Goal: Information Seeking & Learning: Find contact information

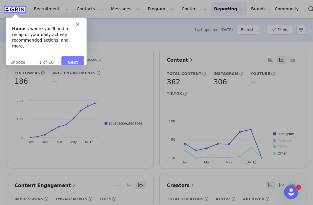
click at [79, 24] on div "Intercom messenger" at bounding box center [46, 21] width 80 height 8
click at [76, 24] on icon "Close" at bounding box center [78, 24] width 4 height 4
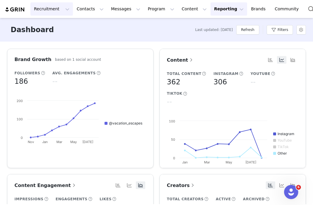
click at [57, 7] on button "Recruitment Recruitment" at bounding box center [51, 8] width 43 height 13
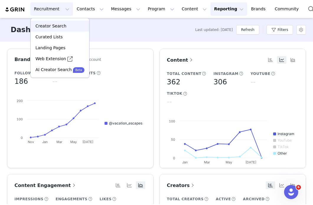
click at [56, 25] on p "Creator Search" at bounding box center [50, 26] width 31 height 6
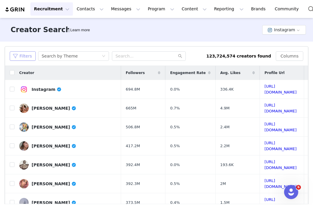
click at [27, 58] on button "Filters" at bounding box center [23, 55] width 26 height 9
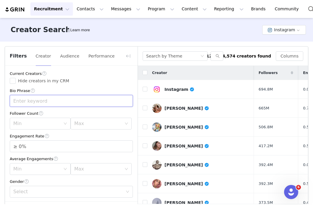
click at [43, 100] on input "text" at bounding box center [71, 101] width 123 height 12
type input "cat dad"
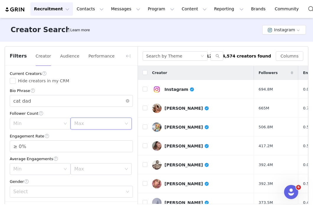
click at [93, 120] on div "Max" at bounding box center [99, 123] width 50 height 11
click at [82, 156] on li "10k" at bounding box center [101, 155] width 61 height 9
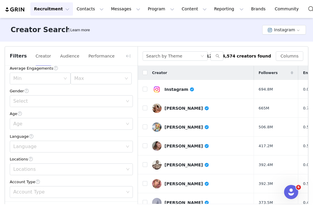
scroll to position [96, 0]
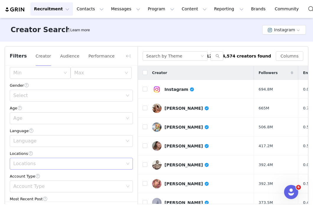
click at [29, 165] on div "Locations" at bounding box center [68, 164] width 111 height 6
type input "united"
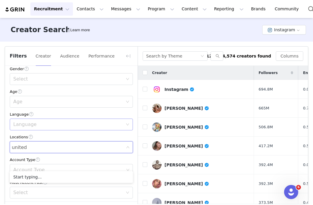
scroll to position [113, 0]
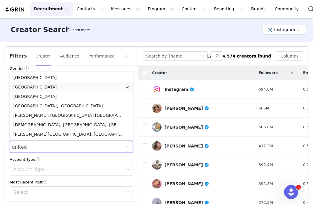
click at [37, 86] on li "[GEOGRAPHIC_DATA]" at bounding box center [71, 86] width 123 height 9
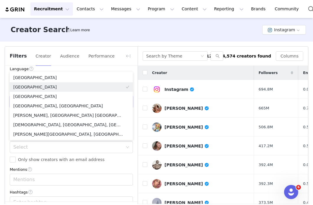
scroll to position [159, 0]
click at [26, 147] on div "Select" at bounding box center [68, 147] width 110 height 6
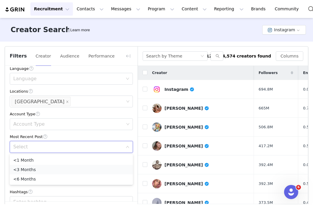
click at [30, 168] on li "<3 Months" at bounding box center [71, 169] width 123 height 9
click at [13, 162] on input "Only show creators with an email address" at bounding box center [13, 160] width 6 height 6
checkbox input "true"
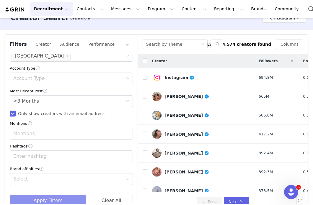
scroll to position [24, 0]
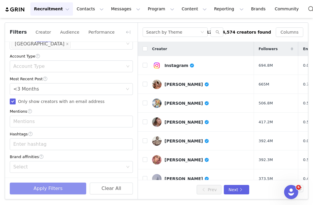
click at [45, 189] on button "Apply Filters" at bounding box center [48, 189] width 76 height 12
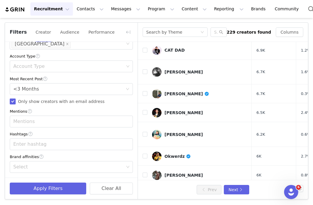
scroll to position [226, 0]
click at [179, 154] on div "Okwerdz" at bounding box center [178, 156] width 27 height 5
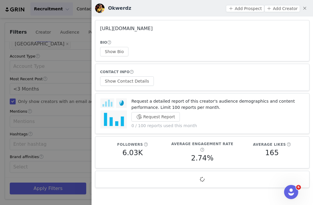
click at [151, 31] on link "[URL][DOMAIN_NAME]" at bounding box center [126, 29] width 53 height 6
click at [132, 81] on button "Show Contact Details" at bounding box center [127, 80] width 54 height 9
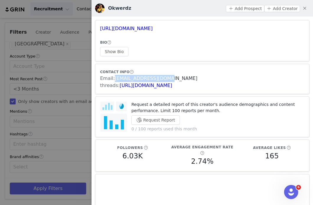
drag, startPoint x: 168, startPoint y: 79, endPoint x: 115, endPoint y: 78, distance: 53.2
click at [115, 78] on div "Email: [EMAIL_ADDRESS][DOMAIN_NAME]" at bounding box center [202, 78] width 204 height 7
copy link "[EMAIL_ADDRESS][DOMAIN_NAME]"
drag, startPoint x: 192, startPoint y: 29, endPoint x: 100, endPoint y: 31, distance: 92.2
click at [100, 31] on h3 "[URL][DOMAIN_NAME]" at bounding box center [202, 28] width 204 height 7
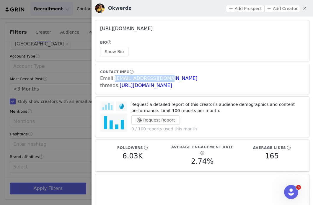
copy link "[URL][DOMAIN_NAME]"
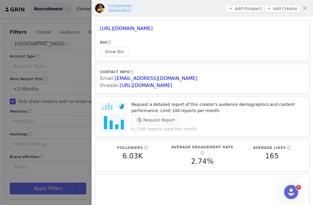
drag, startPoint x: 136, startPoint y: 12, endPoint x: 108, endPoint y: 10, distance: 27.8
click at [108, 10] on div "Okwerdz Add Prospect Add Creator" at bounding box center [202, 8] width 214 height 9
copy h3 "Okwerdz"
click at [100, 81] on span "Email:" at bounding box center [107, 79] width 15 height 6
click at [77, 80] on div at bounding box center [156, 102] width 313 height 205
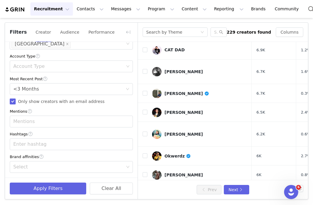
scroll to position [240, 0]
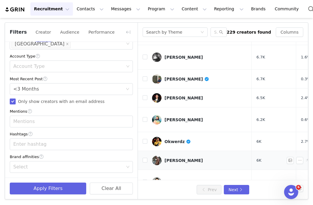
click at [177, 156] on link "[PERSON_NAME]" at bounding box center [199, 160] width 95 height 9
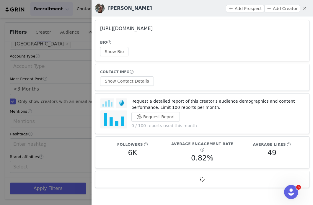
click at [153, 30] on link "[URL][DOMAIN_NAME]" at bounding box center [126, 29] width 53 height 6
click at [129, 81] on button "Show Contact Details" at bounding box center [127, 80] width 54 height 9
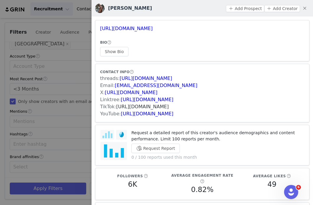
click at [169, 108] on link "[URL][DOMAIN_NAME]" at bounding box center [142, 107] width 53 height 6
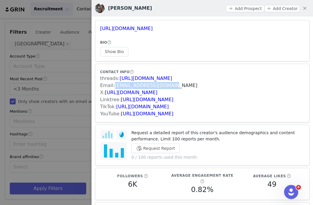
drag, startPoint x: 170, startPoint y: 88, endPoint x: 115, endPoint y: 87, distance: 54.6
click at [115, 87] on div "Email: [EMAIL_ADDRESS][DOMAIN_NAME]" at bounding box center [202, 85] width 204 height 7
copy link "[EMAIL_ADDRESS][DOMAIN_NAME]"
copy link "[URL][DOMAIN_NAME]"
drag, startPoint x: 193, startPoint y: 29, endPoint x: 95, endPoint y: 28, distance: 97.8
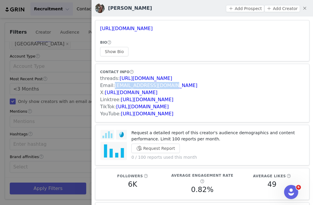
click at [95, 28] on article "[URL][DOMAIN_NAME] BIO Show Bio" at bounding box center [202, 40] width 214 height 41
click at [173, 113] on link "[URL][DOMAIN_NAME]" at bounding box center [147, 114] width 53 height 6
click at [144, 105] on link "[URL][DOMAIN_NAME]" at bounding box center [142, 107] width 53 height 6
click at [68, 94] on div at bounding box center [156, 102] width 313 height 205
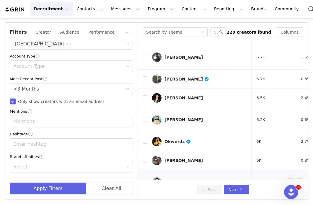
click at [184, 180] on div "[PERSON_NAME] (R)" at bounding box center [188, 182] width 47 height 5
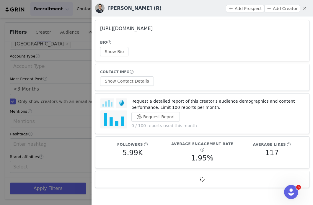
click at [153, 29] on link "[URL][DOMAIN_NAME]" at bounding box center [126, 29] width 53 height 6
click at [139, 78] on button "Show Contact Details" at bounding box center [127, 80] width 54 height 9
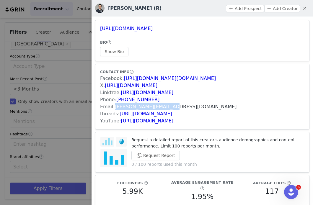
drag, startPoint x: 175, startPoint y: 106, endPoint x: 114, endPoint y: 106, distance: 60.8
click at [114, 106] on div "Email: [PERSON_NAME][EMAIL_ADDRESS][DOMAIN_NAME]" at bounding box center [202, 106] width 204 height 7
copy link "[PERSON_NAME][EMAIL_ADDRESS][DOMAIN_NAME]"
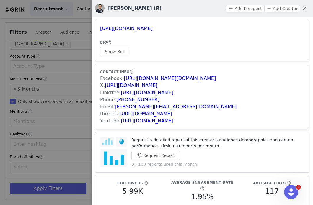
click at [38, 141] on div at bounding box center [156, 102] width 313 height 205
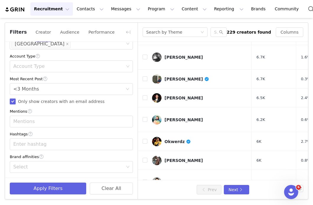
click at [181, 202] on div "Harlow Havoc" at bounding box center [181, 204] width 32 height 5
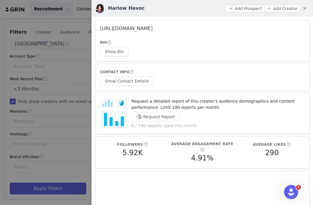
click at [153, 29] on link "[URL][DOMAIN_NAME]" at bounding box center [126, 29] width 53 height 6
click at [140, 81] on button "Show Contact Details" at bounding box center [127, 80] width 54 height 9
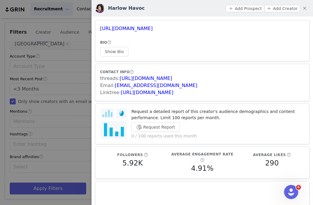
click at [32, 84] on div at bounding box center [156, 102] width 313 height 205
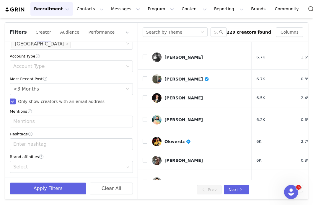
click at [177, 202] on div "Harlow Havoc" at bounding box center [181, 204] width 32 height 5
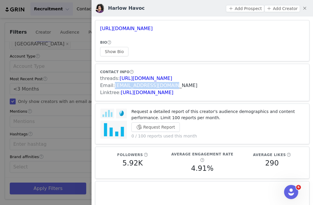
drag, startPoint x: 172, startPoint y: 85, endPoint x: 115, endPoint y: 86, distance: 57.0
click at [115, 86] on div "Email: [EMAIL_ADDRESS][DOMAIN_NAME]" at bounding box center [202, 85] width 204 height 7
copy link "[EMAIL_ADDRESS][DOMAIN_NAME]"
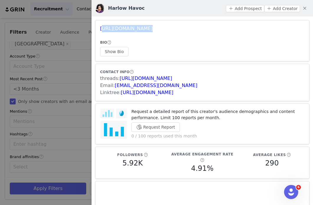
drag, startPoint x: 215, startPoint y: 32, endPoint x: 98, endPoint y: 30, distance: 117.3
click at [98, 30] on article "[URL][DOMAIN_NAME] BIO Show Bio" at bounding box center [202, 40] width 214 height 41
copy link "[URL][DOMAIN_NAME]"
click at [83, 89] on div at bounding box center [156, 102] width 313 height 205
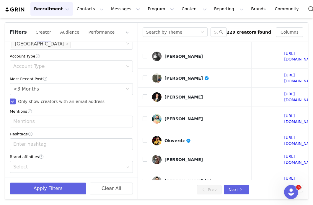
scroll to position [241, 128]
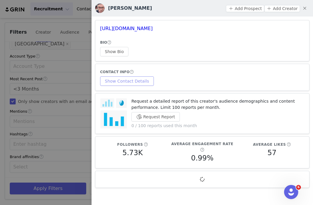
click at [144, 82] on button "Show Contact Details" at bounding box center [127, 80] width 54 height 9
click at [145, 29] on link "[URL][DOMAIN_NAME]" at bounding box center [126, 29] width 53 height 6
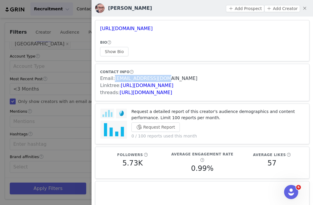
drag, startPoint x: 167, startPoint y: 79, endPoint x: 114, endPoint y: 79, distance: 52.3
click at [114, 79] on div "Email: [EMAIL_ADDRESS][DOMAIN_NAME]" at bounding box center [202, 78] width 204 height 7
copy link "[EMAIL_ADDRESS][DOMAIN_NAME]"
drag, startPoint x: 196, startPoint y: 30, endPoint x: 99, endPoint y: 32, distance: 97.8
click at [99, 32] on article "[URL][DOMAIN_NAME] BIO Show Bio" at bounding box center [202, 40] width 214 height 41
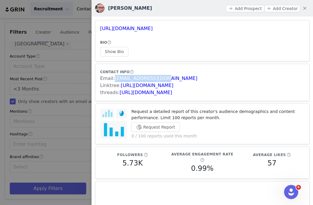
copy link "[URL][DOMAIN_NAME]"
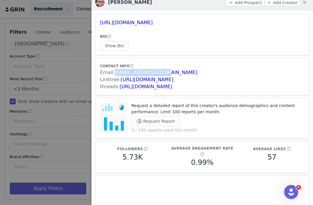
scroll to position [8, 0]
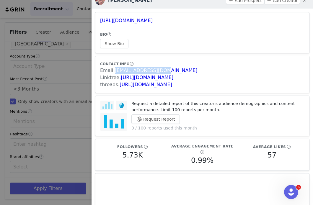
click at [74, 114] on div at bounding box center [156, 102] width 313 height 205
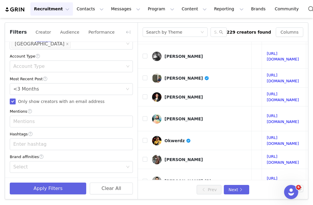
click at [313, 114] on div "[PERSON_NAME] Add Prospect Add Creator [URL][DOMAIN_NAME] BIO Show Bio CONTACT …" at bounding box center [313, 102] width 0 height 205
click at [236, 189] on button "Next" at bounding box center [236, 189] width 25 height 9
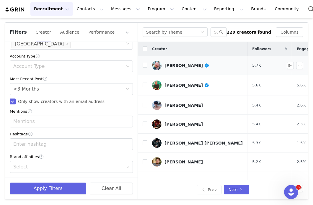
click at [183, 67] on div "[PERSON_NAME]" at bounding box center [187, 65] width 45 height 5
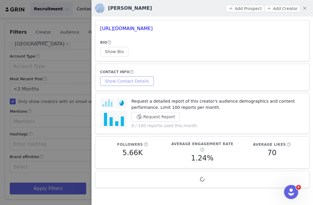
click at [139, 83] on button "Show Contact Details" at bounding box center [127, 80] width 54 height 9
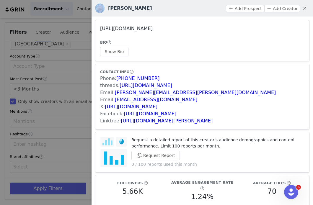
click at [129, 29] on link "[URL][DOMAIN_NAME]" at bounding box center [126, 29] width 53 height 6
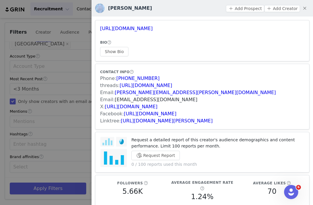
click at [165, 99] on link "[EMAIL_ADDRESS][DOMAIN_NAME]" at bounding box center [156, 100] width 83 height 6
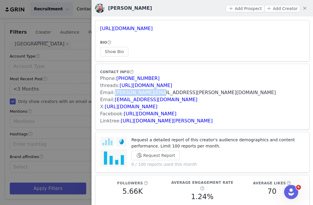
drag, startPoint x: 164, startPoint y: 92, endPoint x: 115, endPoint y: 93, distance: 49.6
click at [115, 93] on div "Email: [PERSON_NAME][EMAIL_ADDRESS][PERSON_NAME][DOMAIN_NAME]" at bounding box center [202, 92] width 204 height 7
drag, startPoint x: 198, startPoint y: 31, endPoint x: 115, endPoint y: 24, distance: 82.7
click at [115, 24] on article "[URL][DOMAIN_NAME] BIO Show Bio" at bounding box center [202, 40] width 214 height 41
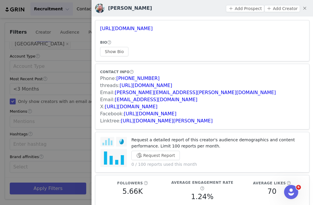
click at [74, 115] on div at bounding box center [156, 102] width 313 height 205
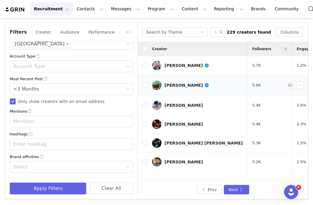
click at [178, 84] on div "[PERSON_NAME]" at bounding box center [187, 85] width 45 height 5
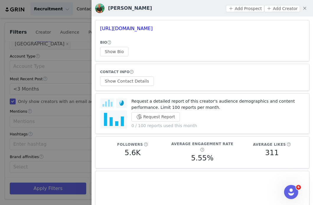
click at [66, 101] on div at bounding box center [156, 102] width 313 height 205
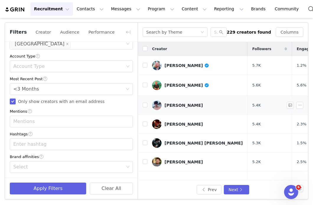
click at [166, 106] on div "[PERSON_NAME]" at bounding box center [184, 105] width 38 height 5
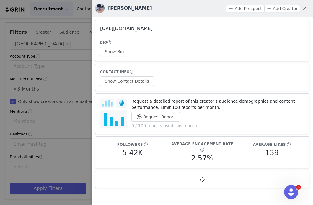
click at [153, 27] on link "[URL][DOMAIN_NAME]" at bounding box center [126, 29] width 53 height 6
click at [140, 80] on button "Show Contact Details" at bounding box center [127, 80] width 54 height 9
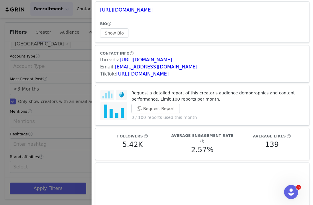
scroll to position [21, 0]
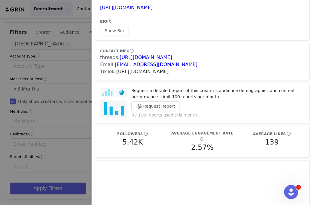
click at [169, 72] on link "[URL][DOMAIN_NAME]" at bounding box center [142, 72] width 53 height 6
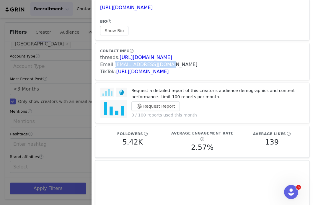
drag, startPoint x: 170, startPoint y: 64, endPoint x: 114, endPoint y: 65, distance: 55.8
click at [114, 65] on div "Email: [EMAIL_ADDRESS][DOMAIN_NAME]" at bounding box center [202, 64] width 204 height 7
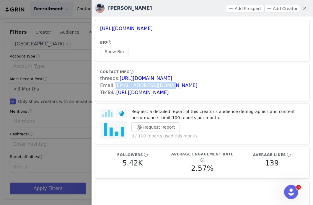
drag, startPoint x: 188, startPoint y: 26, endPoint x: 99, endPoint y: 27, distance: 88.9
click at [99, 27] on article "[URL][DOMAIN_NAME] BIO Show Bio" at bounding box center [202, 40] width 214 height 41
click at [69, 105] on div at bounding box center [156, 102] width 313 height 205
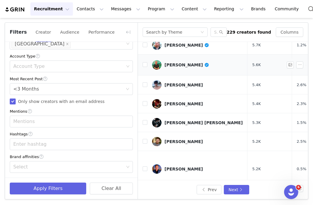
scroll to position [25, 0]
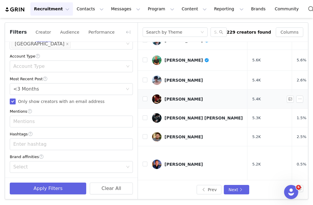
click at [186, 97] on div "[PERSON_NAME]" at bounding box center [184, 99] width 38 height 5
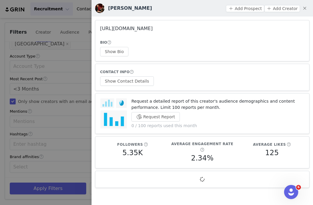
click at [153, 30] on link "[URL][DOMAIN_NAME]" at bounding box center [126, 29] width 53 height 6
click at [142, 78] on button "Show Contact Details" at bounding box center [127, 80] width 54 height 9
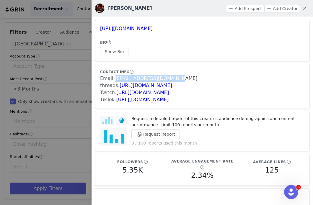
drag, startPoint x: 175, startPoint y: 78, endPoint x: 114, endPoint y: 78, distance: 60.3
click at [114, 78] on div "Email: [EMAIL_ADDRESS][DOMAIN_NAME]" at bounding box center [202, 78] width 204 height 7
drag, startPoint x: 191, startPoint y: 26, endPoint x: 99, endPoint y: 27, distance: 91.9
click at [99, 27] on article "[URL][DOMAIN_NAME] BIO Show Bio" at bounding box center [202, 40] width 214 height 41
drag, startPoint x: 146, startPoint y: 6, endPoint x: 117, endPoint y: 7, distance: 29.0
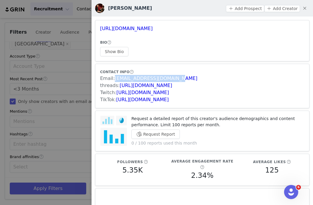
click at [117, 6] on div "[PERSON_NAME] Add Prospect Add Creator" at bounding box center [202, 8] width 214 height 9
click at [25, 86] on div at bounding box center [156, 102] width 313 height 205
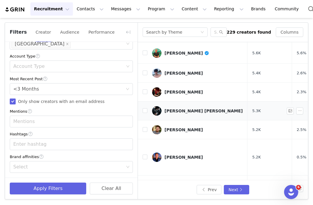
scroll to position [34, 0]
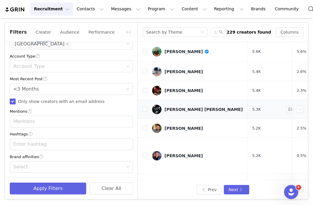
click at [178, 108] on div "[PERSON_NAME] [PERSON_NAME]" at bounding box center [204, 109] width 78 height 5
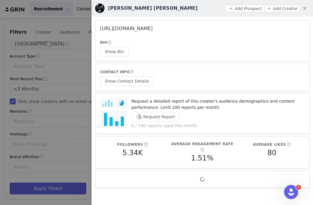
click at [153, 27] on link "[URL][DOMAIN_NAME]" at bounding box center [126, 29] width 53 height 6
click at [136, 78] on button "Show Contact Details" at bounding box center [127, 80] width 54 height 9
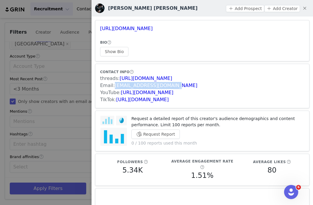
drag, startPoint x: 172, startPoint y: 86, endPoint x: 114, endPoint y: 89, distance: 58.0
click at [114, 89] on div "Email: [EMAIL_ADDRESS][DOMAIN_NAME]" at bounding box center [202, 85] width 204 height 7
click at [154, 100] on link "[URL][DOMAIN_NAME]" at bounding box center [142, 100] width 53 height 6
click at [34, 99] on div at bounding box center [156, 102] width 313 height 205
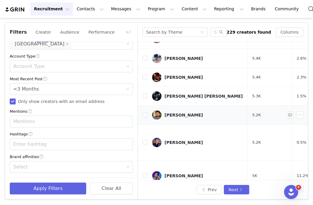
scroll to position [48, 0]
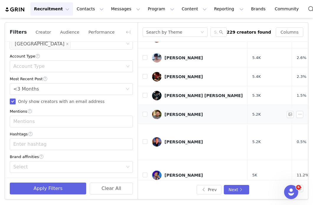
click at [179, 113] on div "[PERSON_NAME]" at bounding box center [184, 114] width 38 height 5
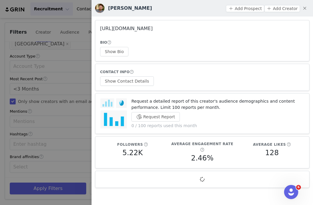
click at [153, 30] on link "[URL][DOMAIN_NAME]" at bounding box center [126, 29] width 53 height 6
click at [140, 79] on button "Show Contact Details" at bounding box center [127, 80] width 54 height 9
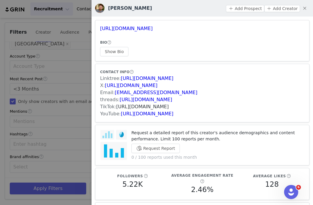
click at [161, 107] on link "[URL][DOMAIN_NAME]" at bounding box center [142, 107] width 53 height 6
drag, startPoint x: 187, startPoint y: 92, endPoint x: 115, endPoint y: 93, distance: 72.1
click at [115, 93] on div "Email: [EMAIL_ADDRESS][DOMAIN_NAME]" at bounding box center [202, 92] width 204 height 7
drag, startPoint x: 194, startPoint y: 30, endPoint x: 97, endPoint y: 27, distance: 96.9
click at [97, 27] on article "[URL][DOMAIN_NAME] BIO Show Bio" at bounding box center [202, 40] width 214 height 41
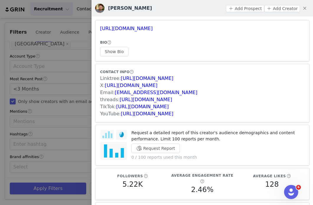
click at [87, 86] on div at bounding box center [156, 102] width 313 height 205
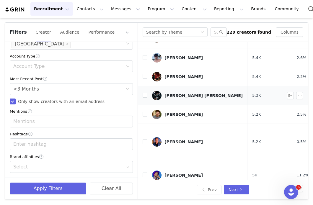
click at [177, 93] on div "[PERSON_NAME] [PERSON_NAME]" at bounding box center [204, 95] width 78 height 5
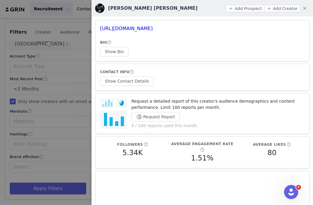
drag, startPoint x: 196, startPoint y: 30, endPoint x: 95, endPoint y: 28, distance: 100.4
click at [96, 29] on article "[URL][DOMAIN_NAME] BIO Show Bio" at bounding box center [202, 40] width 214 height 41
click at [73, 83] on div at bounding box center [156, 102] width 313 height 205
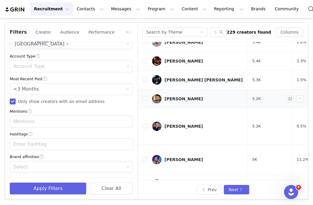
scroll to position [65, 0]
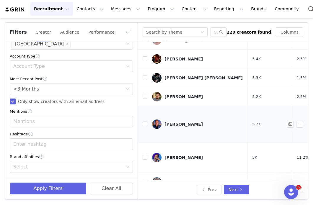
click at [168, 122] on div "[PERSON_NAME]" at bounding box center [184, 124] width 38 height 5
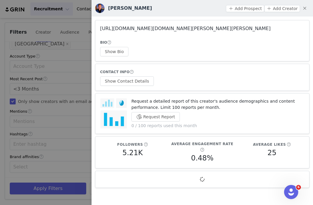
click at [175, 30] on link "[URL][DOMAIN_NAME][DOMAIN_NAME][PERSON_NAME][PERSON_NAME]" at bounding box center [185, 29] width 170 height 6
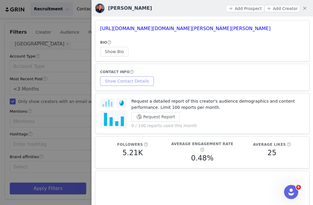
click at [140, 80] on button "Show Contact Details" at bounding box center [127, 80] width 54 height 9
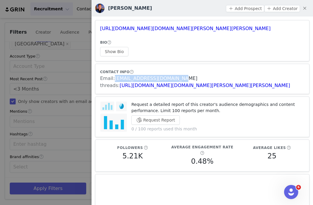
drag, startPoint x: 173, startPoint y: 78, endPoint x: 115, endPoint y: 79, distance: 58.5
click at [115, 79] on div "Email: [EMAIL_ADDRESS][DOMAIN_NAME]" at bounding box center [202, 78] width 204 height 7
click at [184, 72] on div "CONTACT INFO" at bounding box center [202, 72] width 204 height 6
drag, startPoint x: 176, startPoint y: 78, endPoint x: 114, endPoint y: 78, distance: 62.0
click at [114, 78] on div "Email: [EMAIL_ADDRESS][DOMAIN_NAME]" at bounding box center [202, 78] width 204 height 7
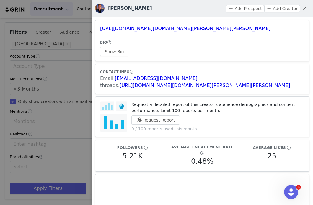
drag, startPoint x: 199, startPoint y: 25, endPoint x: 101, endPoint y: 25, distance: 98.4
click at [101, 25] on article "[URL][DOMAIN_NAME][DOMAIN_NAME][PERSON_NAME][PERSON_NAME] BIO Show Bio" at bounding box center [202, 40] width 214 height 41
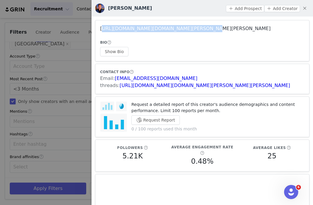
drag, startPoint x: 198, startPoint y: 30, endPoint x: 100, endPoint y: 30, distance: 98.1
click at [100, 30] on h3 "[URL][DOMAIN_NAME][DOMAIN_NAME][PERSON_NAME][PERSON_NAME]" at bounding box center [202, 28] width 204 height 7
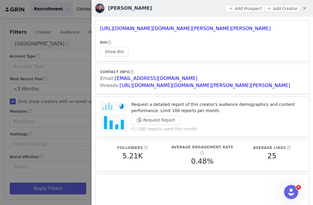
click at [59, 79] on div at bounding box center [156, 102] width 313 height 205
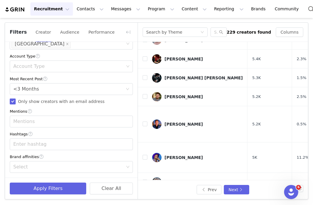
scroll to position [74, 0]
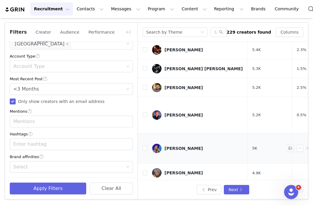
click at [172, 146] on div "[PERSON_NAME]" at bounding box center [184, 148] width 38 height 5
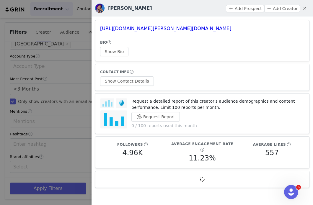
click at [66, 100] on div at bounding box center [156, 102] width 313 height 205
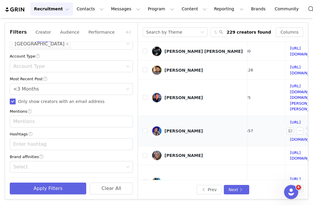
scroll to position [92, 101]
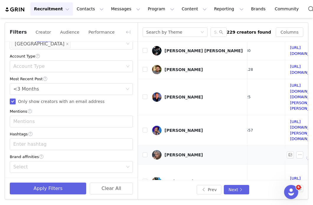
click at [165, 150] on link "[PERSON_NAME]" at bounding box center [197, 154] width 91 height 9
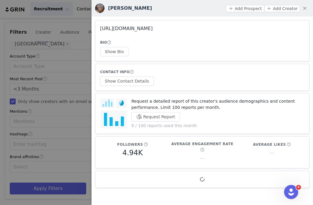
click at [153, 30] on link "[URL][DOMAIN_NAME]" at bounding box center [126, 29] width 53 height 6
click at [127, 84] on button "Show Contact Details" at bounding box center [127, 80] width 54 height 9
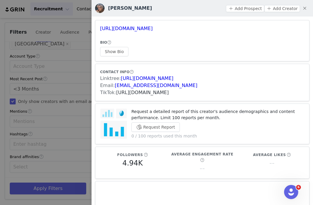
click at [168, 92] on link "[URL][DOMAIN_NAME]" at bounding box center [142, 93] width 53 height 6
click at [68, 90] on div at bounding box center [156, 102] width 313 height 205
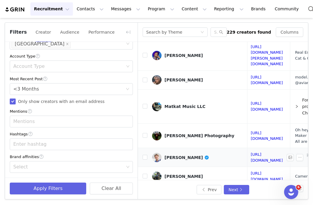
scroll to position [167, 142]
click at [182, 155] on div "[PERSON_NAME]" at bounding box center [187, 157] width 45 height 5
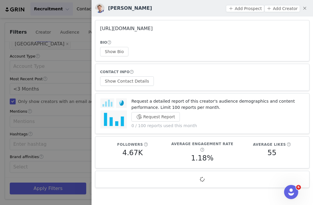
click at [153, 28] on link "[URL][DOMAIN_NAME]" at bounding box center [126, 29] width 53 height 6
click at [149, 80] on button "Show Contact Details" at bounding box center [127, 80] width 54 height 9
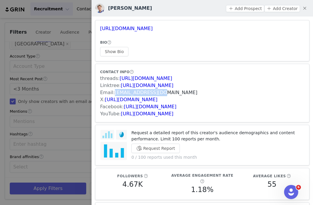
drag, startPoint x: 164, startPoint y: 92, endPoint x: 115, endPoint y: 95, distance: 48.5
click at [115, 95] on div "Email: [EMAIL_ADDRESS][DOMAIN_NAME]" at bounding box center [202, 92] width 204 height 7
click at [50, 104] on div at bounding box center [156, 102] width 313 height 205
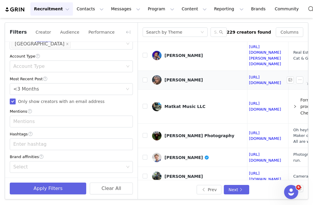
click at [176, 78] on div "[PERSON_NAME]" at bounding box center [184, 80] width 38 height 5
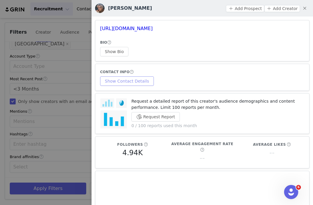
click at [142, 81] on button "Show Contact Details" at bounding box center [127, 80] width 54 height 9
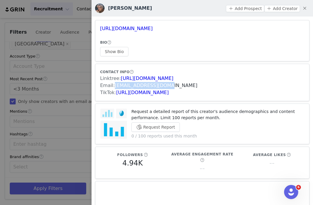
drag, startPoint x: 165, startPoint y: 85, endPoint x: 114, endPoint y: 85, distance: 50.8
click at [114, 85] on div "Email: [EMAIL_ADDRESS][DOMAIN_NAME]" at bounding box center [202, 85] width 204 height 7
click at [68, 89] on div at bounding box center [156, 102] width 313 height 205
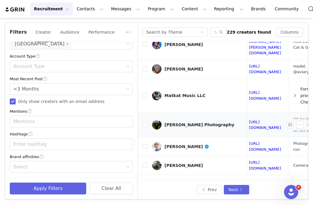
scroll to position [181, 142]
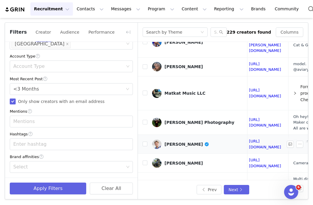
click at [185, 140] on link "[PERSON_NAME]" at bounding box center [197, 144] width 91 height 9
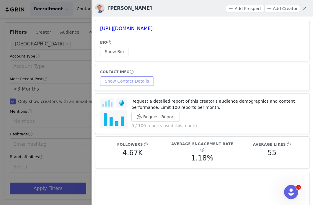
click at [136, 83] on button "Show Contact Details" at bounding box center [127, 80] width 54 height 9
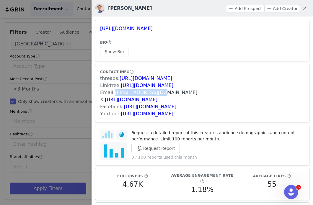
drag, startPoint x: 163, startPoint y: 92, endPoint x: 114, endPoint y: 93, distance: 49.0
click at [114, 93] on div "Email: [EMAIL_ADDRESS][DOMAIN_NAME]" at bounding box center [202, 92] width 204 height 7
click at [207, 58] on article "[URL][DOMAIN_NAME] BIO Show Bio" at bounding box center [202, 40] width 214 height 41
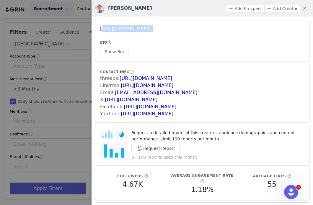
drag, startPoint x: 186, startPoint y: 32, endPoint x: 100, endPoint y: 26, distance: 86.2
click at [100, 26] on article "[URL][DOMAIN_NAME] BIO Show Bio" at bounding box center [202, 40] width 214 height 41
click at [60, 98] on div at bounding box center [156, 102] width 313 height 205
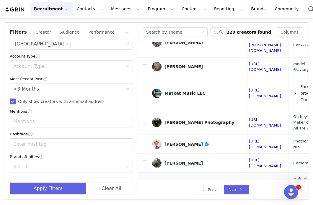
scroll to position [199, 142]
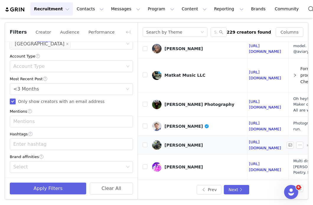
click at [163, 141] on link "[PERSON_NAME]" at bounding box center [197, 145] width 91 height 9
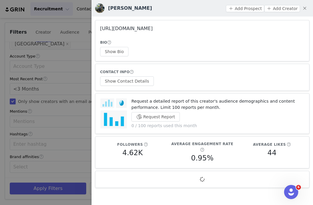
click at [153, 30] on link "[URL][DOMAIN_NAME]" at bounding box center [126, 29] width 53 height 6
click at [76, 100] on div at bounding box center [156, 102] width 313 height 205
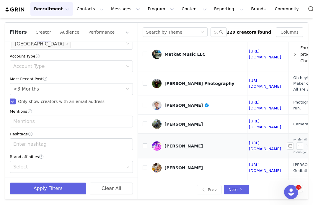
scroll to position [221, 142]
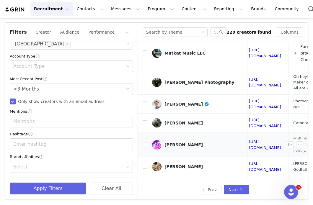
click at [186, 143] on div "[PERSON_NAME]" at bounding box center [184, 145] width 38 height 5
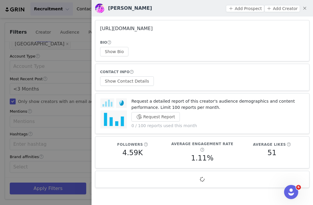
click at [153, 27] on link "[URL][DOMAIN_NAME]" at bounding box center [126, 29] width 53 height 6
click at [83, 100] on div at bounding box center [156, 102] width 313 height 205
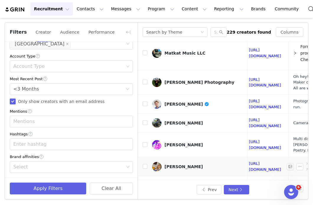
scroll to position [235, 142]
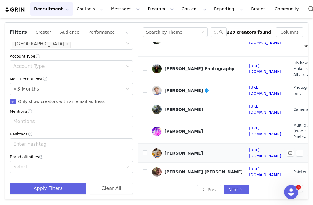
click at [172, 149] on link "[PERSON_NAME]" at bounding box center [197, 153] width 91 height 9
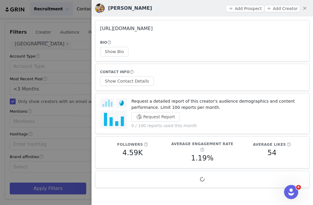
click at [153, 30] on link "[URL][DOMAIN_NAME]" at bounding box center [126, 29] width 53 height 6
click at [137, 83] on button "Show Contact Details" at bounding box center [127, 80] width 54 height 9
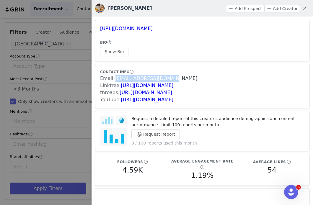
drag, startPoint x: 171, startPoint y: 78, endPoint x: 115, endPoint y: 78, distance: 55.8
click at [115, 78] on div "Email: [EMAIL_ADDRESS][DOMAIN_NAME]" at bounding box center [202, 78] width 204 height 7
click at [70, 73] on div at bounding box center [156, 102] width 313 height 205
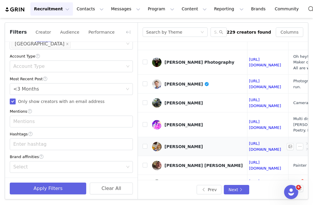
scroll to position [261, 142]
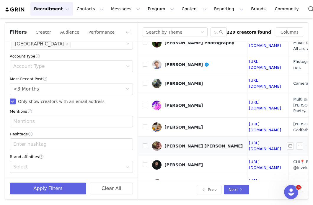
click at [175, 144] on div "[PERSON_NAME] [PERSON_NAME]" at bounding box center [204, 146] width 78 height 5
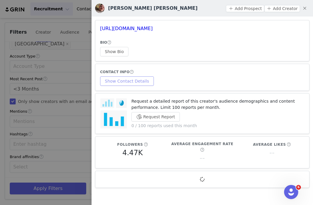
click at [137, 79] on button "Show Contact Details" at bounding box center [127, 80] width 54 height 9
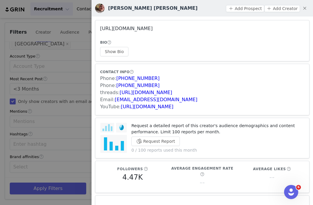
click at [153, 30] on link "[URL][DOMAIN_NAME]" at bounding box center [126, 29] width 53 height 6
click at [76, 117] on div at bounding box center [156, 102] width 313 height 205
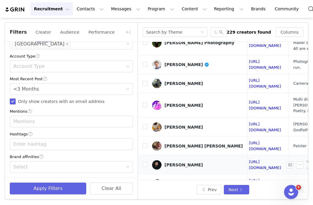
click at [171, 163] on div "[PERSON_NAME]" at bounding box center [184, 165] width 38 height 5
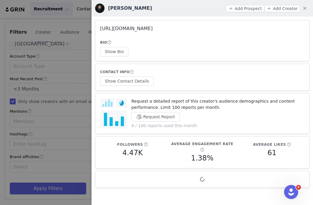
click at [153, 30] on link "[URL][DOMAIN_NAME]" at bounding box center [126, 29] width 53 height 6
click at [147, 79] on button "Show Contact Details" at bounding box center [127, 80] width 54 height 9
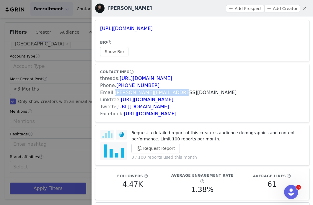
drag, startPoint x: 172, startPoint y: 93, endPoint x: 114, endPoint y: 94, distance: 58.2
click at [114, 94] on div "Email: [PERSON_NAME][EMAIL_ADDRESS][DOMAIN_NAME]" at bounding box center [202, 92] width 204 height 7
drag, startPoint x: 189, startPoint y: 28, endPoint x: 101, endPoint y: 31, distance: 87.8
click at [101, 31] on h3 "[URL][DOMAIN_NAME]" at bounding box center [202, 28] width 204 height 7
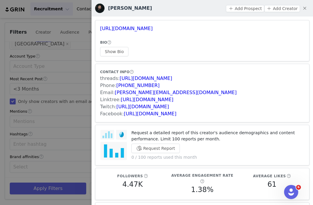
click at [69, 79] on div at bounding box center [156, 102] width 313 height 205
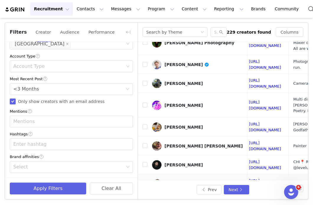
click at [174, 182] on div "[PERSON_NAME]" at bounding box center [184, 184] width 38 height 5
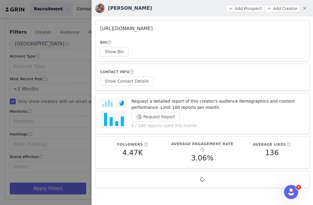
click at [153, 28] on link "[URL][DOMAIN_NAME]" at bounding box center [126, 29] width 53 height 6
click at [116, 82] on button "Show Contact Details" at bounding box center [127, 80] width 54 height 9
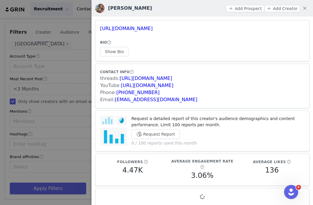
click at [76, 107] on div at bounding box center [156, 102] width 313 height 205
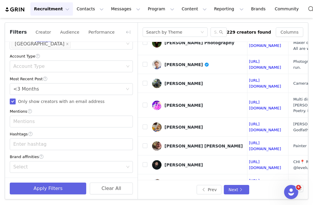
click at [177, 198] on link "[PERSON_NAME]" at bounding box center [197, 202] width 91 height 9
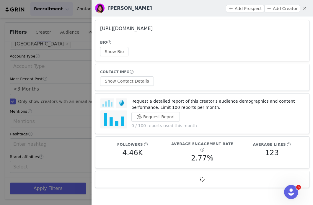
click at [153, 28] on link "[URL][DOMAIN_NAME]" at bounding box center [126, 29] width 53 height 6
click at [133, 85] on button "Show Contact Details" at bounding box center [127, 80] width 54 height 9
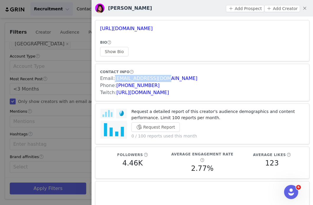
drag, startPoint x: 161, startPoint y: 82, endPoint x: 114, endPoint y: 82, distance: 46.7
click at [114, 82] on div "Email: [EMAIL_ADDRESS][DOMAIN_NAME]" at bounding box center [202, 78] width 204 height 7
drag, startPoint x: 195, startPoint y: 30, endPoint x: 117, endPoint y: 23, distance: 78.5
click at [117, 23] on article "[URL][DOMAIN_NAME] BIO Show Bio" at bounding box center [202, 40] width 214 height 41
click at [64, 82] on div at bounding box center [156, 102] width 313 height 205
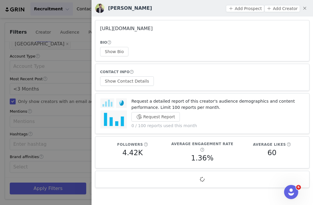
click at [153, 29] on link "[URL][DOMAIN_NAME]" at bounding box center [126, 29] width 53 height 6
click at [128, 83] on button "Show Contact Details" at bounding box center [127, 80] width 54 height 9
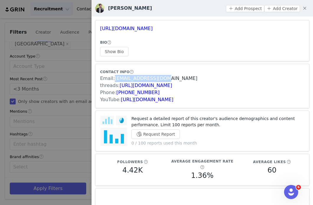
drag, startPoint x: 168, startPoint y: 77, endPoint x: 115, endPoint y: 80, distance: 53.6
click at [115, 80] on div "Email: [EMAIL_ADDRESS][DOMAIN_NAME]" at bounding box center [202, 78] width 204 height 7
drag, startPoint x: 185, startPoint y: 26, endPoint x: 101, endPoint y: 26, distance: 84.5
click at [101, 26] on h3 "[URL][DOMAIN_NAME]" at bounding box center [202, 28] width 204 height 7
click at [42, 94] on div at bounding box center [156, 102] width 313 height 205
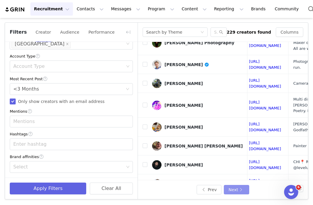
click at [235, 186] on button "Next" at bounding box center [236, 189] width 25 height 9
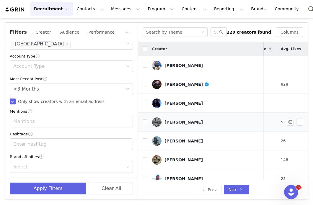
scroll to position [0, 103]
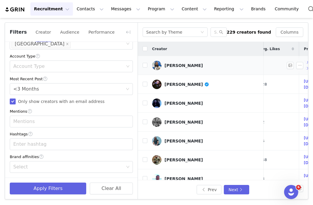
click at [171, 64] on div "[PERSON_NAME]" at bounding box center [184, 65] width 38 height 5
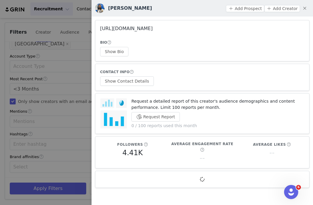
click at [153, 27] on link "[URL][DOMAIN_NAME]" at bounding box center [126, 29] width 53 height 6
click at [77, 99] on div at bounding box center [156, 102] width 313 height 205
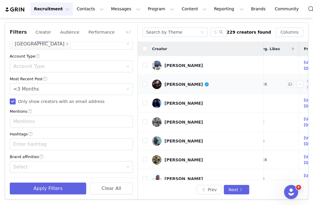
click at [169, 82] on link "[PERSON_NAME]" at bounding box center [205, 84] width 107 height 9
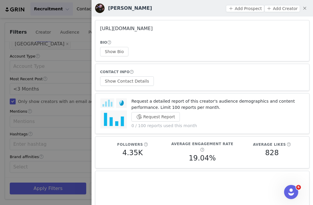
click at [153, 28] on link "[URL][DOMAIN_NAME]" at bounding box center [126, 29] width 53 height 6
click at [51, 108] on div at bounding box center [156, 102] width 313 height 205
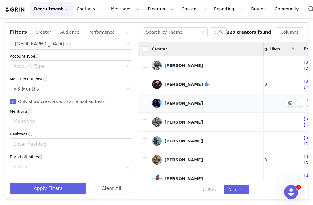
click at [165, 99] on link "[PERSON_NAME]" at bounding box center [205, 103] width 107 height 9
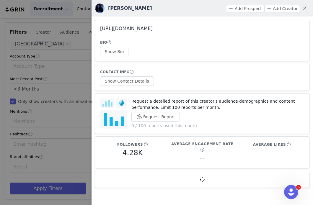
click at [153, 28] on link "[URL][DOMAIN_NAME]" at bounding box center [126, 29] width 53 height 6
click at [140, 81] on button "Show Contact Details" at bounding box center [127, 80] width 54 height 9
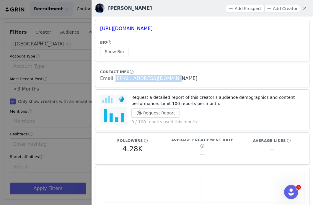
drag, startPoint x: 171, startPoint y: 77, endPoint x: 114, endPoint y: 78, distance: 57.6
click at [114, 78] on div "Email: [EMAIL_ADDRESS][DOMAIN_NAME]" at bounding box center [202, 78] width 204 height 7
drag, startPoint x: 203, startPoint y: 30, endPoint x: 99, endPoint y: 30, distance: 104.0
click at [99, 30] on article "[URL][DOMAIN_NAME] BIO Show Bio" at bounding box center [202, 40] width 214 height 41
click at [72, 106] on div at bounding box center [156, 102] width 313 height 205
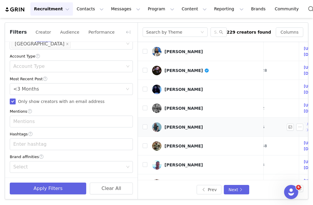
scroll to position [17, 103]
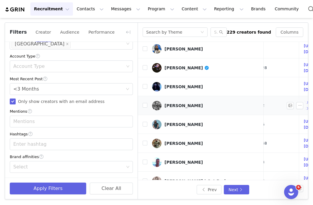
click at [182, 103] on div "[PERSON_NAME]" at bounding box center [184, 105] width 38 height 5
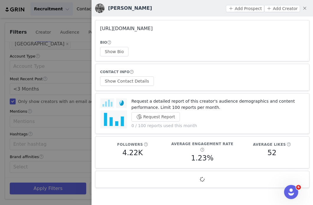
click at [153, 31] on link "[URL][DOMAIN_NAME]" at bounding box center [126, 29] width 53 height 6
click at [76, 121] on div at bounding box center [156, 102] width 313 height 205
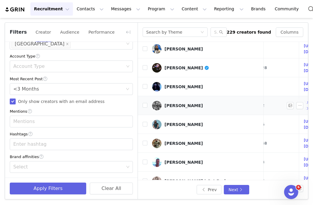
scroll to position [25, 103]
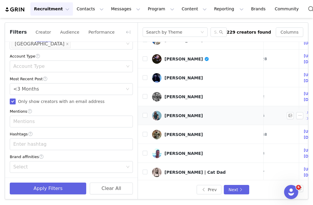
click at [177, 113] on div "[PERSON_NAME]" at bounding box center [184, 115] width 38 height 5
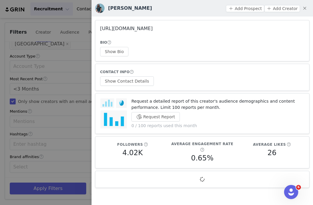
click at [153, 31] on link "[URL][DOMAIN_NAME]" at bounding box center [126, 29] width 53 height 6
click at [144, 80] on button "Show Contact Details" at bounding box center [127, 80] width 54 height 9
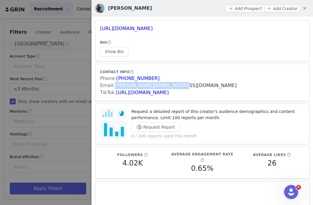
drag, startPoint x: 179, startPoint y: 85, endPoint x: 115, endPoint y: 84, distance: 64.1
click at [115, 84] on div "Email: [PERSON_NAME][EMAIL_ADDRESS][DOMAIN_NAME]" at bounding box center [202, 85] width 204 height 7
drag, startPoint x: 214, startPoint y: 31, endPoint x: 101, endPoint y: 30, distance: 113.1
click at [101, 30] on h3 "[URL][DOMAIN_NAME]" at bounding box center [202, 28] width 204 height 7
click at [169, 91] on link "[URL][DOMAIN_NAME]" at bounding box center [142, 93] width 53 height 6
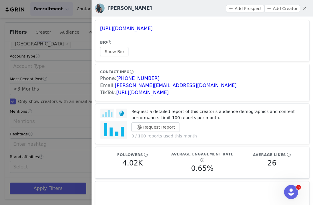
click at [87, 84] on div at bounding box center [156, 102] width 313 height 205
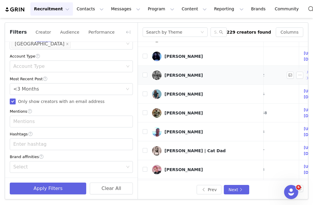
scroll to position [53, 103]
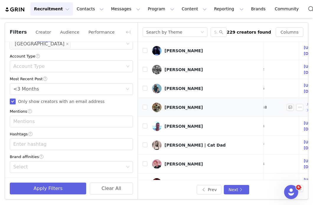
click at [169, 107] on div "[PERSON_NAME]" at bounding box center [184, 107] width 38 height 5
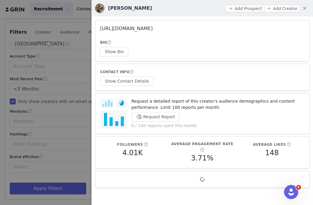
click at [153, 29] on link "[URL][DOMAIN_NAME]" at bounding box center [126, 29] width 53 height 6
click at [81, 108] on div at bounding box center [156, 102] width 313 height 205
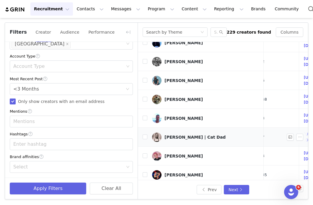
scroll to position [62, 103]
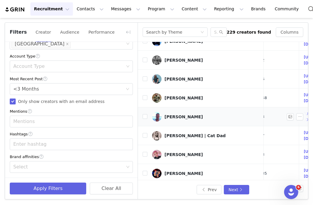
click at [183, 112] on link "[PERSON_NAME]" at bounding box center [205, 116] width 107 height 9
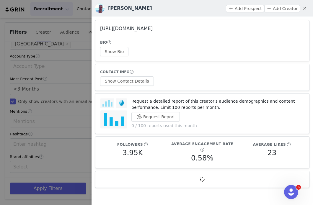
click at [142, 29] on link "[URL][DOMAIN_NAME]" at bounding box center [126, 29] width 53 height 6
click at [64, 127] on div at bounding box center [156, 102] width 313 height 205
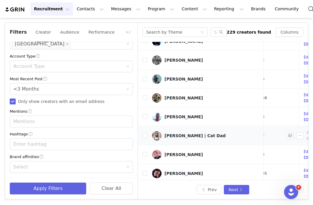
scroll to position [78, 103]
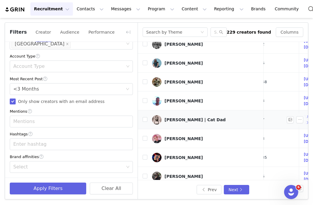
click at [176, 118] on div "[PERSON_NAME] | Cat Dad" at bounding box center [195, 120] width 61 height 5
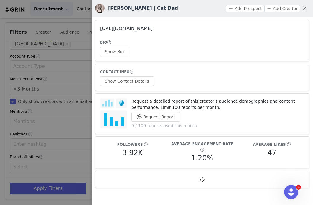
click at [153, 30] on link "[URL][DOMAIN_NAME]" at bounding box center [126, 29] width 53 height 6
click at [86, 86] on div at bounding box center [156, 102] width 313 height 205
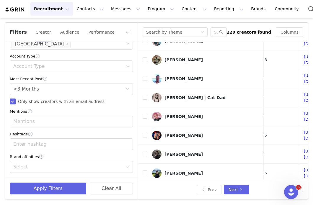
scroll to position [105, 103]
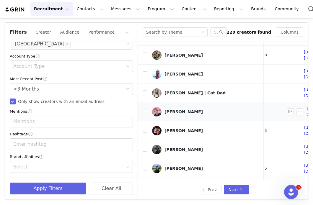
click at [172, 110] on div "[PERSON_NAME]" at bounding box center [184, 112] width 38 height 5
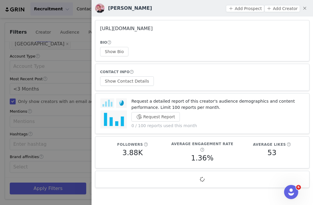
click at [153, 31] on link "[URL][DOMAIN_NAME]" at bounding box center [126, 29] width 53 height 6
click at [136, 82] on button "Show Contact Details" at bounding box center [127, 80] width 54 height 9
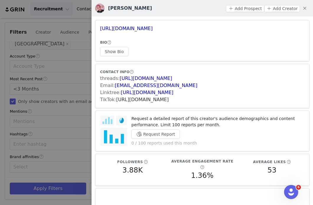
click at [169, 98] on link "[URL][DOMAIN_NAME]" at bounding box center [142, 100] width 53 height 6
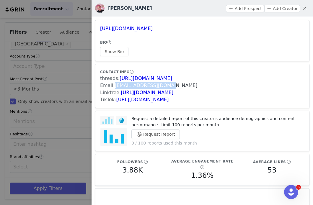
drag, startPoint x: 168, startPoint y: 86, endPoint x: 115, endPoint y: 87, distance: 52.9
click at [115, 87] on div "Email: [EMAIL_ADDRESS][DOMAIN_NAME]" at bounding box center [202, 85] width 204 height 7
drag, startPoint x: 191, startPoint y: 31, endPoint x: 100, endPoint y: 30, distance: 91.6
click at [100, 30] on h3 "[URL][DOMAIN_NAME]" at bounding box center [202, 28] width 204 height 7
drag, startPoint x: 249, startPoint y: 102, endPoint x: 116, endPoint y: 100, distance: 132.6
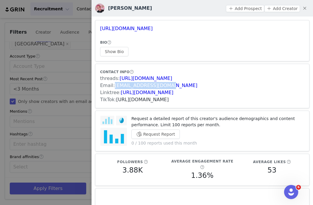
click at [116, 100] on div "TikTok: [URL][DOMAIN_NAME]" at bounding box center [202, 99] width 204 height 7
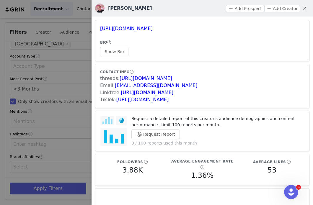
click at [62, 103] on div at bounding box center [156, 102] width 313 height 205
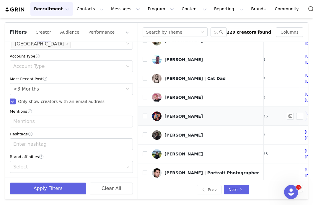
scroll to position [119, 102]
click at [174, 114] on div "[PERSON_NAME]" at bounding box center [184, 116] width 38 height 5
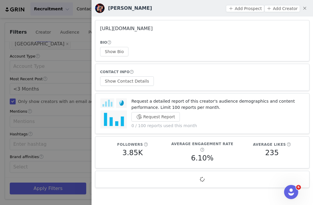
click at [153, 29] on link "[URL][DOMAIN_NAME]" at bounding box center [126, 29] width 53 height 6
click at [75, 134] on div at bounding box center [156, 102] width 313 height 205
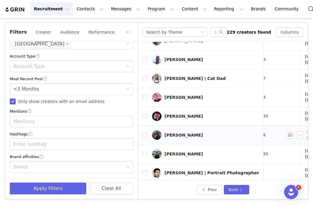
click at [173, 133] on div "[PERSON_NAME]" at bounding box center [184, 135] width 38 height 5
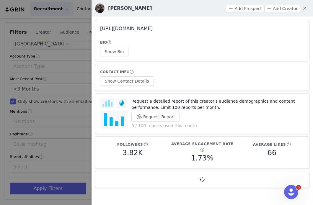
click at [153, 27] on link "[URL][DOMAIN_NAME]" at bounding box center [126, 29] width 53 height 6
click at [142, 85] on button "Show Contact Details" at bounding box center [127, 80] width 54 height 9
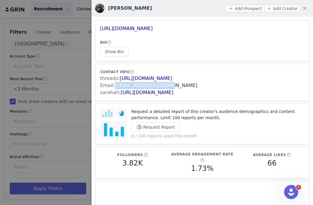
drag, startPoint x: 167, startPoint y: 86, endPoint x: 114, endPoint y: 86, distance: 52.9
click at [114, 86] on div "Email: [EMAIL_ADDRESS][DOMAIN_NAME]" at bounding box center [202, 85] width 204 height 7
drag, startPoint x: 190, startPoint y: 28, endPoint x: 100, endPoint y: 28, distance: 90.4
click at [100, 28] on article "[URL][DOMAIN_NAME] BIO Show Bio" at bounding box center [202, 40] width 214 height 41
click at [48, 137] on div at bounding box center [156, 102] width 313 height 205
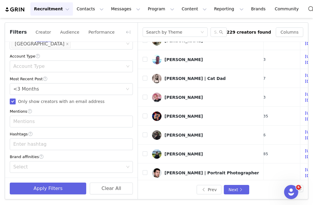
scroll to position [142, 102]
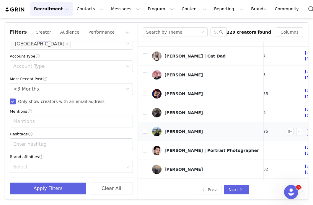
click at [176, 129] on div "[PERSON_NAME]" at bounding box center [184, 131] width 38 height 5
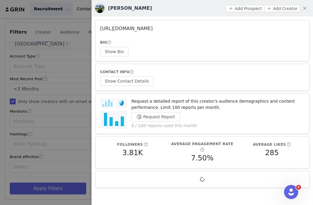
click at [153, 27] on link "[URL][DOMAIN_NAME]" at bounding box center [126, 29] width 53 height 6
click at [138, 85] on button "Show Contact Details" at bounding box center [127, 80] width 54 height 9
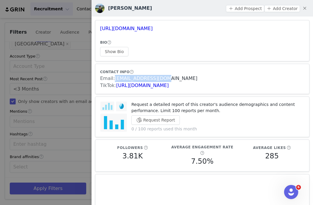
drag, startPoint x: 163, startPoint y: 79, endPoint x: 114, endPoint y: 79, distance: 49.0
click at [114, 79] on div "Email: [EMAIL_ADDRESS][DOMAIN_NAME]" at bounding box center [202, 78] width 204 height 7
click at [139, 80] on link "[EMAIL_ADDRESS][DOMAIN_NAME]" at bounding box center [156, 79] width 83 height 6
click at [169, 85] on link "[URL][DOMAIN_NAME]" at bounding box center [142, 86] width 53 height 6
click at [54, 153] on div at bounding box center [156, 102] width 313 height 205
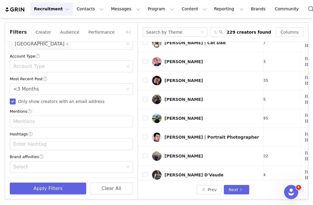
scroll to position [156, 102]
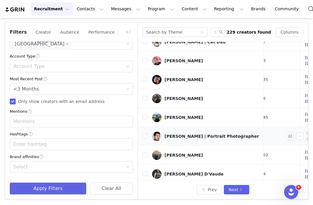
click at [193, 134] on div "[PERSON_NAME] | Portrait Photographer" at bounding box center [212, 136] width 95 height 5
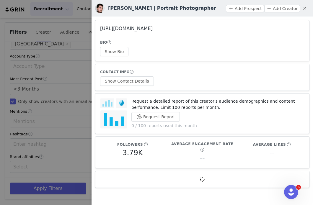
click at [128, 30] on link "[URL][DOMAIN_NAME]" at bounding box center [126, 29] width 53 height 6
click at [73, 121] on div at bounding box center [156, 102] width 313 height 205
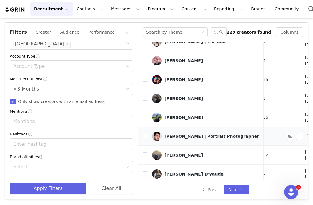
scroll to position [162, 102]
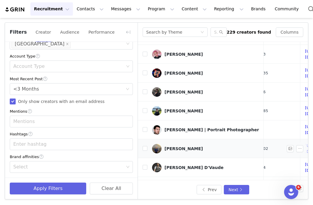
click at [175, 144] on link "[PERSON_NAME]" at bounding box center [205, 148] width 107 height 9
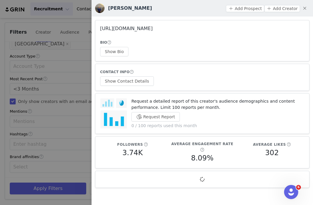
click at [153, 30] on link "[URL][DOMAIN_NAME]" at bounding box center [126, 29] width 53 height 6
click at [136, 78] on button "Show Contact Details" at bounding box center [127, 80] width 54 height 9
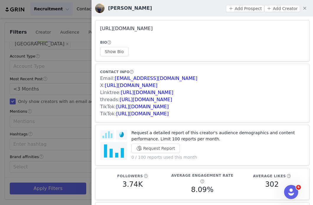
click at [140, 29] on link "[URL][DOMAIN_NAME]" at bounding box center [126, 29] width 53 height 6
drag, startPoint x: 161, startPoint y: 78, endPoint x: 114, endPoint y: 78, distance: 47.6
click at [114, 78] on div "Email: [EMAIL_ADDRESS][DOMAIN_NAME]" at bounding box center [202, 78] width 204 height 7
drag, startPoint x: 193, startPoint y: 29, endPoint x: 96, endPoint y: 30, distance: 96.6
click at [96, 30] on article "[URL][DOMAIN_NAME] BIO Show Bio" at bounding box center [202, 40] width 214 height 41
